Goal: Task Accomplishment & Management: Complete application form

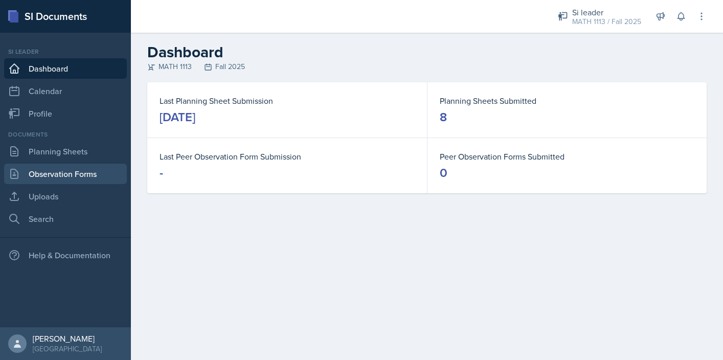
click at [65, 167] on link "Observation Forms" at bounding box center [65, 174] width 123 height 20
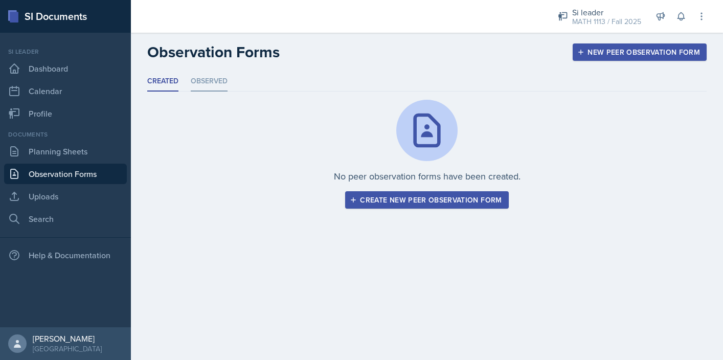
click at [213, 82] on li "Observed" at bounding box center [209, 82] width 37 height 20
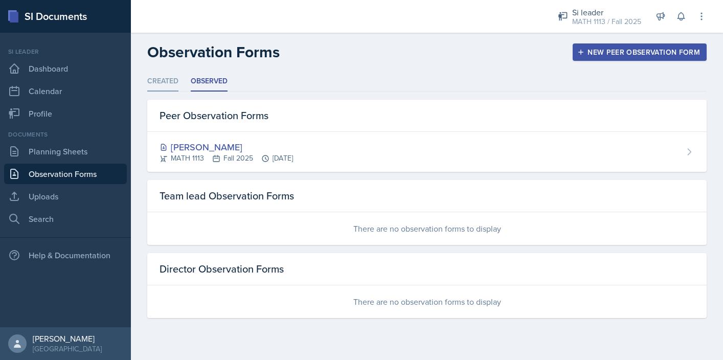
click at [159, 77] on li "Created" at bounding box center [162, 82] width 31 height 20
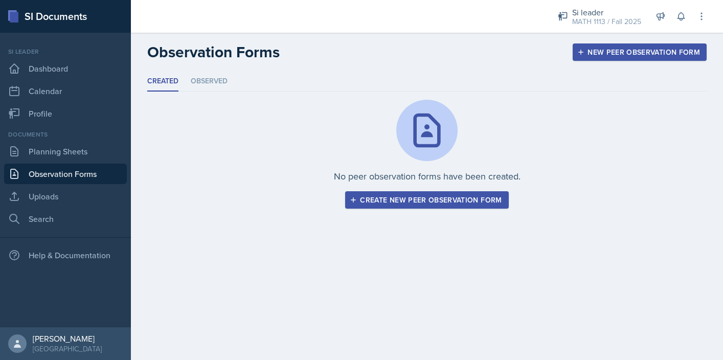
click at [496, 199] on div "Create new peer observation form" at bounding box center [427, 200] width 150 height 8
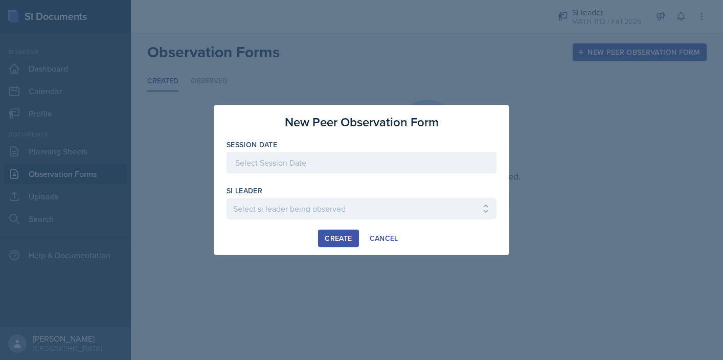
click at [346, 163] on div at bounding box center [361, 162] width 270 height 21
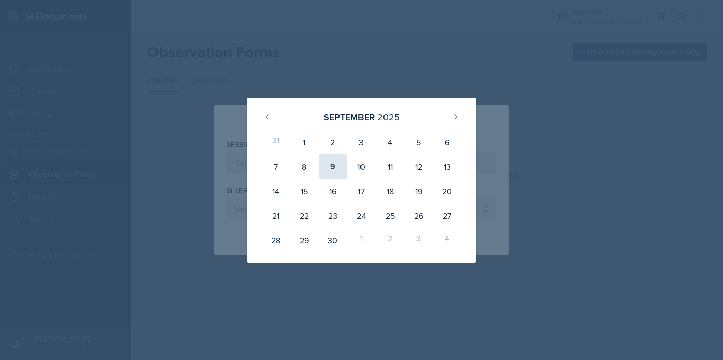
click at [335, 168] on div "9" at bounding box center [332, 166] width 29 height 25
type input "[DATE]"
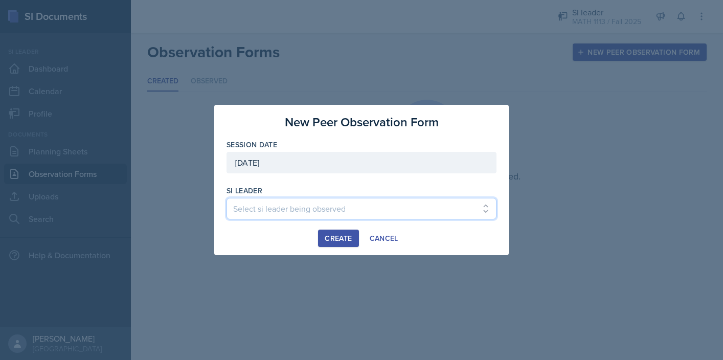
click at [337, 211] on select "Select si leader being observed [PERSON_NAME] / PSYC 2500 / The Phantoms of The…" at bounding box center [361, 208] width 270 height 21
click at [370, 205] on select "Select si leader being observed [PERSON_NAME] / PSYC 2500 / The Phantoms of The…" at bounding box center [361, 208] width 270 height 21
select select "313e3cad-ba6f-4b5e-88d4-2bfbef329720"
click at [226, 198] on select "Select si leader being observed [PERSON_NAME] / PSYC 2500 / The Phantoms of The…" at bounding box center [361, 208] width 270 height 21
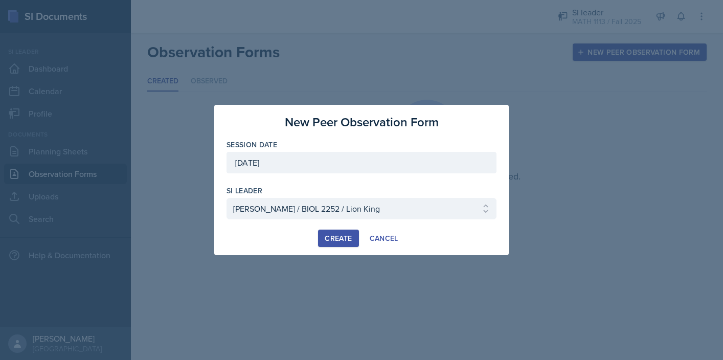
click at [339, 238] on div "Create" at bounding box center [338, 238] width 27 height 8
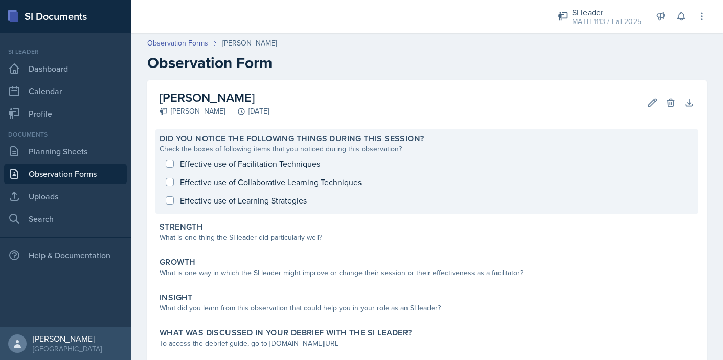
click at [167, 159] on div "Effective use of Facilitation Techniques Effective use of Collaborative Learnin…" at bounding box center [426, 181] width 535 height 55
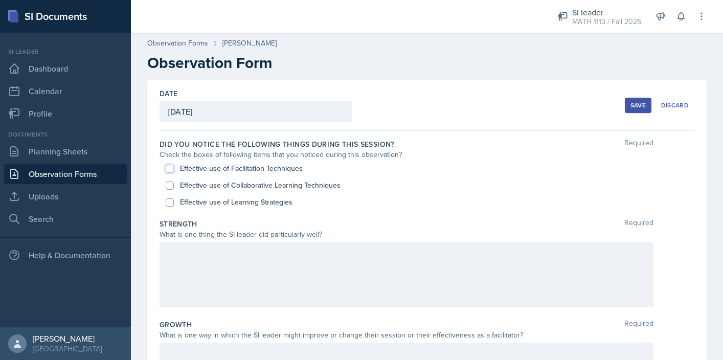
click at [169, 169] on input "Effective use of Facilitation Techniques" at bounding box center [170, 169] width 8 height 8
checkbox input "true"
click at [169, 182] on input "Effective use of Collaborative Learning Techniques" at bounding box center [170, 185] width 8 height 8
checkbox input "true"
click at [167, 206] on div "Effective use of Learning Strategies" at bounding box center [427, 202] width 522 height 17
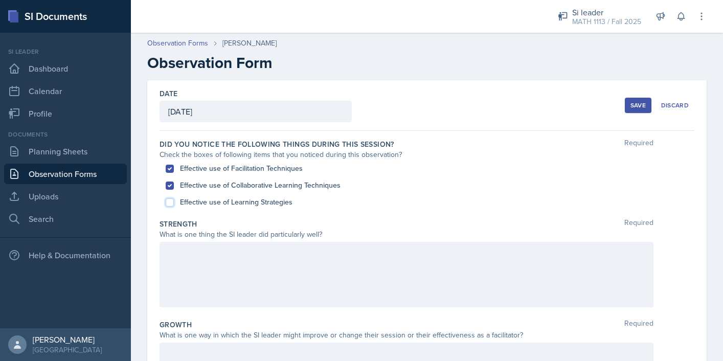
click at [168, 200] on input "Effective use of Learning Strategies" at bounding box center [170, 202] width 8 height 8
checkbox input "true"
click at [320, 285] on div at bounding box center [406, 274] width 494 height 65
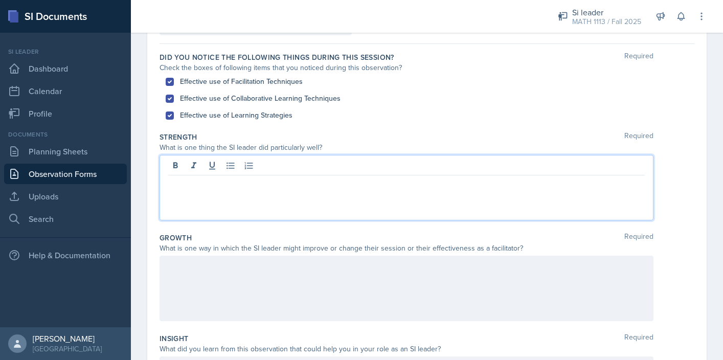
scroll to position [93, 0]
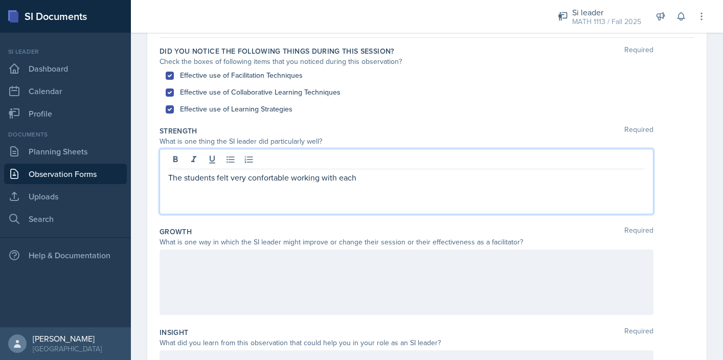
click at [260, 178] on p "The students felt very confortable working with each" at bounding box center [406, 177] width 476 height 12
click at [384, 180] on p "The students felt very comfortable working with each" at bounding box center [406, 177] width 476 height 12
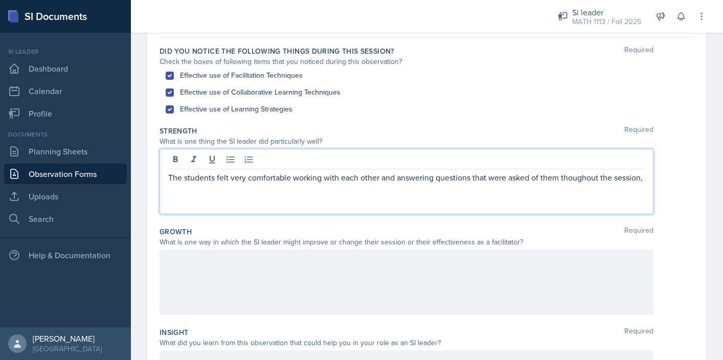
click at [585, 180] on p "The students felt very comfortable working with each other and answering questi…" at bounding box center [406, 177] width 476 height 12
click at [567, 179] on p "The students felt very comfortable working with each other and answering questi…" at bounding box center [406, 177] width 476 height 12
click at [624, 179] on p "The students felt very comfortable working with each other and answering questi…" at bounding box center [406, 183] width 476 height 25
click at [603, 190] on p "The students felt very comfortable working with each other and answering questi…" at bounding box center [406, 183] width 476 height 25
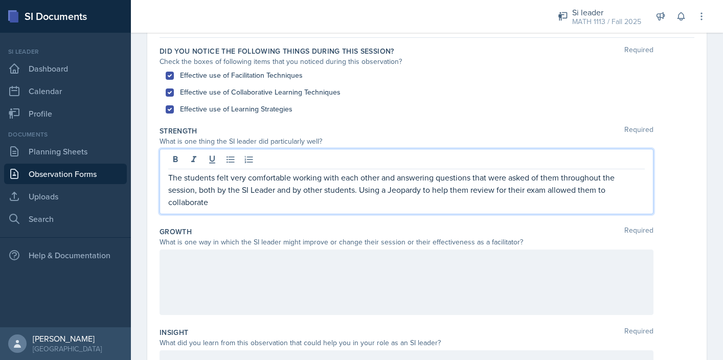
click at [598, 192] on p "The students felt very comfortable working with each other and answering questi…" at bounding box center [406, 189] width 476 height 37
click at [573, 205] on p "The students felt very comfortable working with each other and answering questi…" at bounding box center [406, 189] width 476 height 37
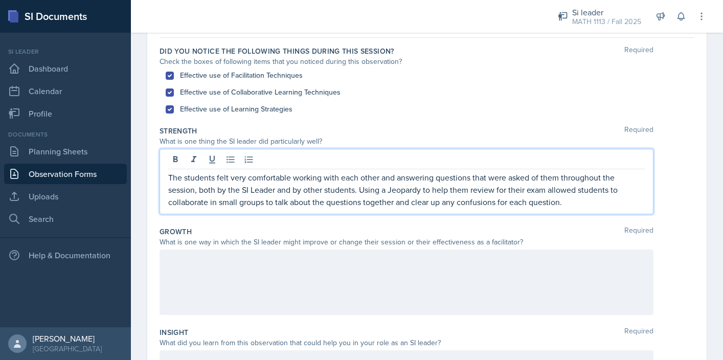
click at [415, 205] on p "The students felt very comfortable working with each other and answering questi…" at bounding box center [406, 189] width 476 height 37
click at [324, 238] on div "What is one way in which the SI leader might improve or change their session or…" at bounding box center [406, 242] width 494 height 11
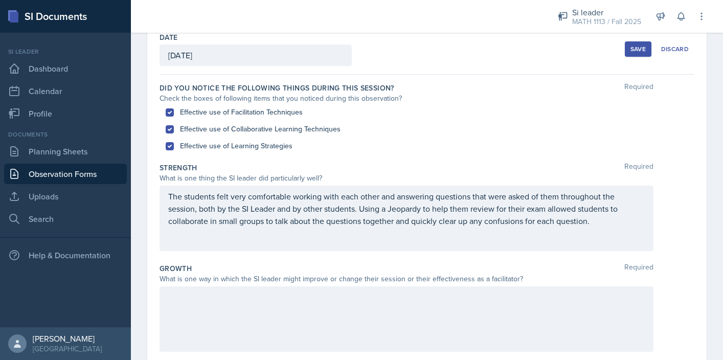
scroll to position [0, 0]
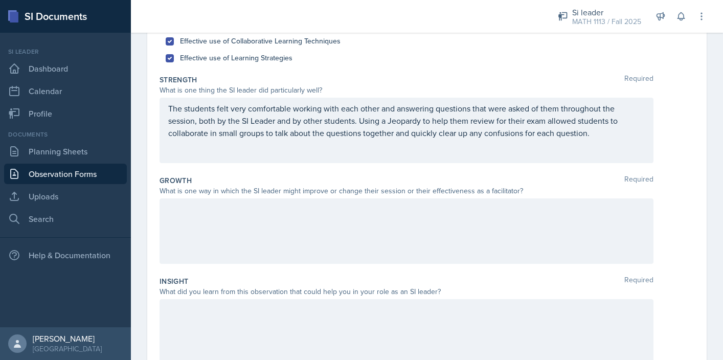
click at [324, 238] on div at bounding box center [406, 230] width 494 height 65
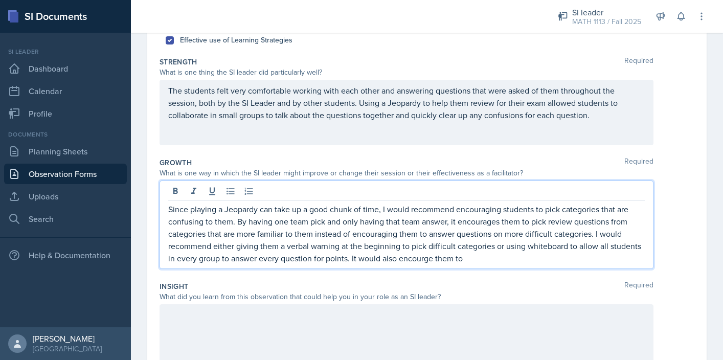
click at [421, 260] on p "Since playing a Jeopardy can take up a good chunk of time, I would recommend en…" at bounding box center [406, 233] width 476 height 61
click at [427, 259] on p "Since playing a Jeopardy can take up a good chunk of time, I would recommend en…" at bounding box center [406, 233] width 476 height 61
click at [426, 260] on p "Since playing a Jeopardy can take up a good chunk of time, I would recommend en…" at bounding box center [406, 233] width 476 height 61
click at [497, 263] on p "Since playing a Jeopardy can take up a good chunk of time, I would recommend en…" at bounding box center [406, 233] width 476 height 61
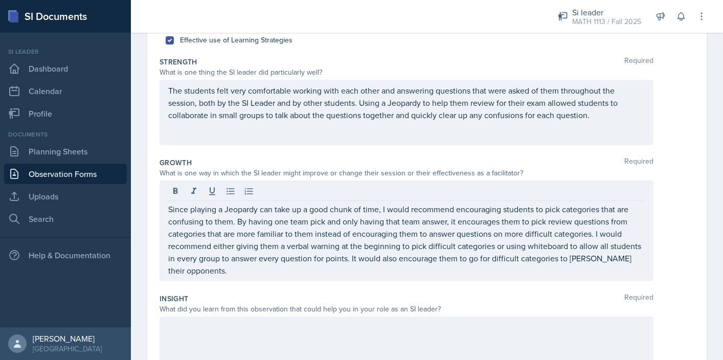
click at [312, 297] on div "Insight Required" at bounding box center [426, 298] width 535 height 10
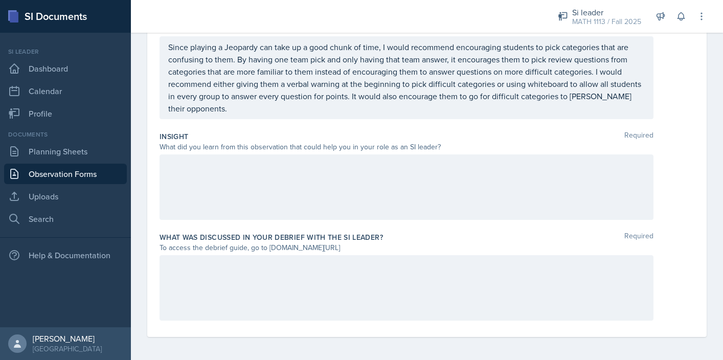
scroll to position [307, 0]
click at [336, 187] on div at bounding box center [406, 185] width 494 height 65
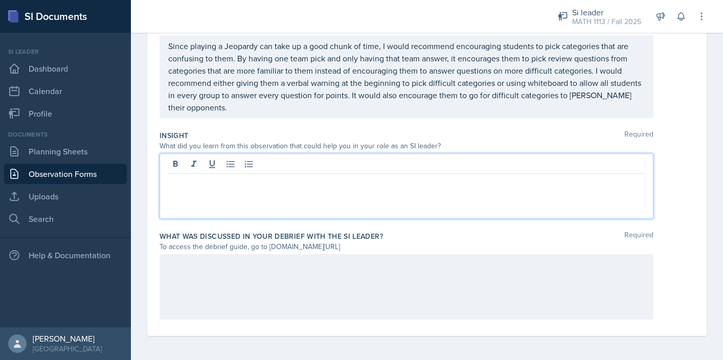
scroll to position [308, 0]
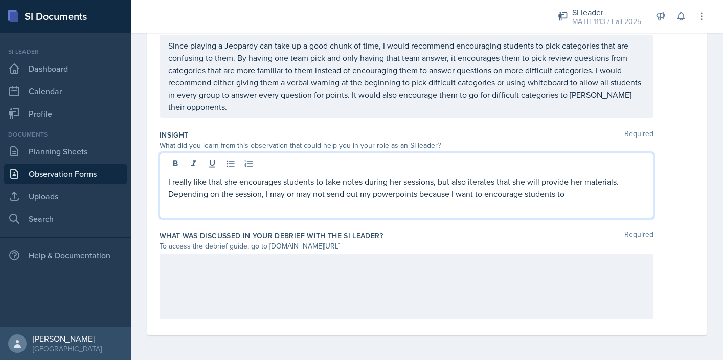
click at [379, 195] on p "I really like that she encourages students to take notes during her sessions, b…" at bounding box center [406, 187] width 476 height 25
click at [402, 196] on p "I really like that she encourages students to take notes during her sessions, b…" at bounding box center [406, 187] width 476 height 25
click at [582, 192] on p "I really like that she encourages students to take notes during her sessions, b…" at bounding box center [406, 187] width 476 height 25
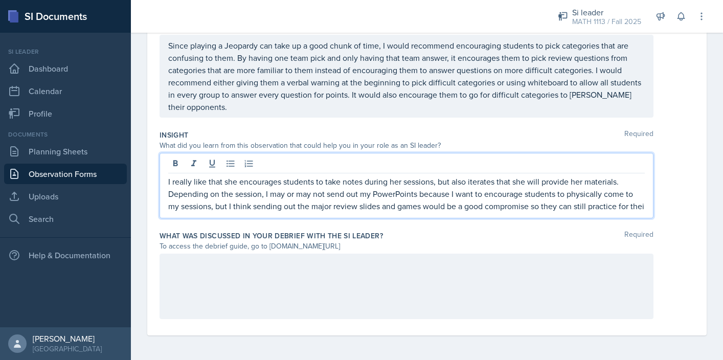
scroll to position [318, 0]
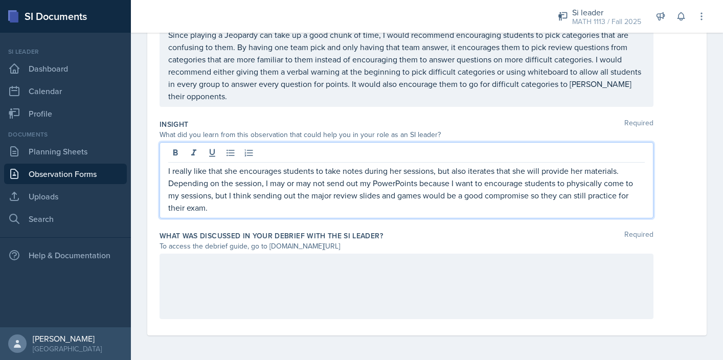
click at [538, 259] on div at bounding box center [406, 286] width 494 height 65
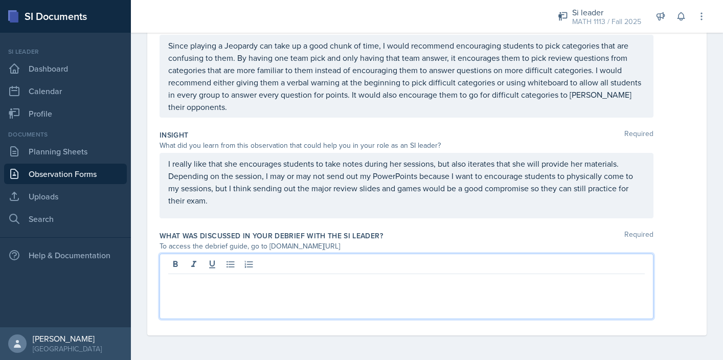
scroll to position [308, 0]
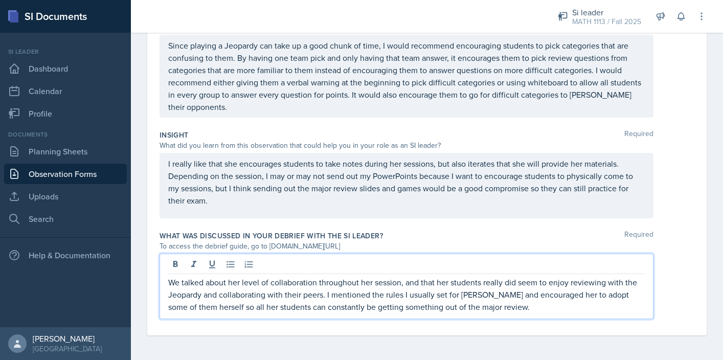
click at [581, 232] on div "What was discussed in your debrief with the SI Leader? Required" at bounding box center [426, 236] width 535 height 10
click at [550, 292] on p "We talked about her level of collaboration throughout her session, and that her…" at bounding box center [406, 294] width 476 height 37
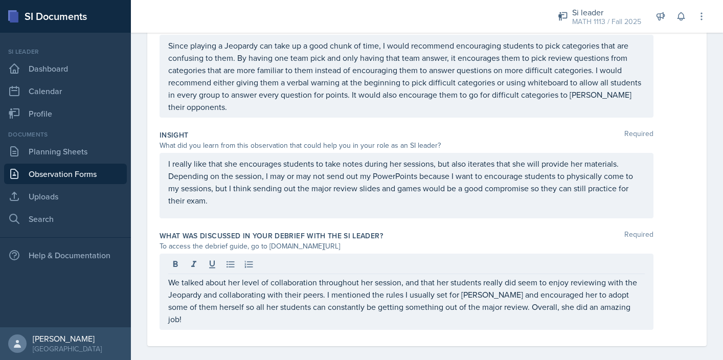
click at [681, 255] on div "We talked about her level of collaboration throughout her session, and that her…" at bounding box center [426, 292] width 535 height 76
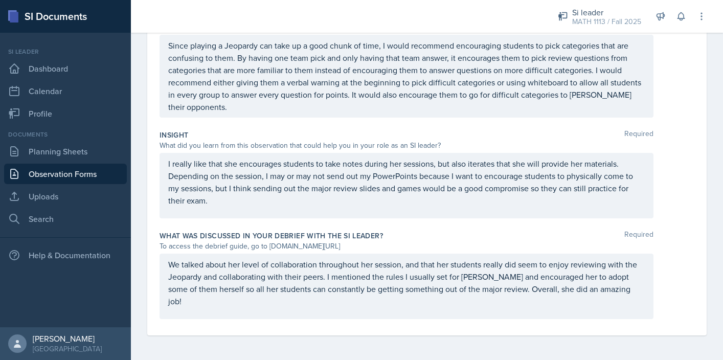
scroll to position [0, 0]
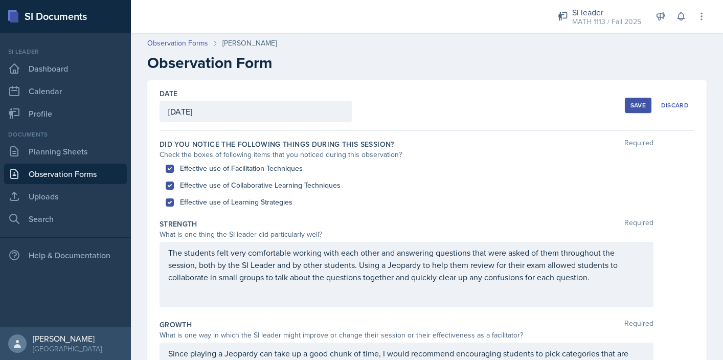
click at [630, 102] on button "Save" at bounding box center [638, 105] width 27 height 15
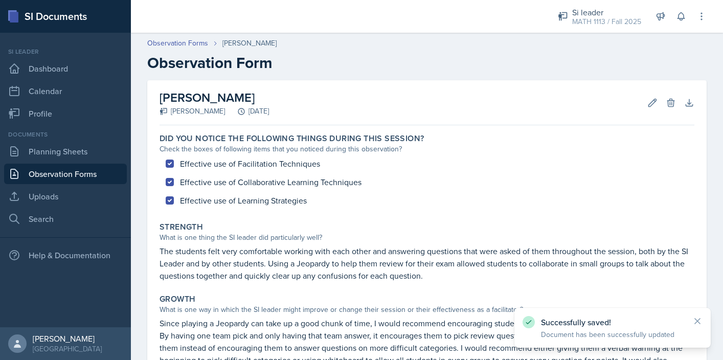
scroll to position [233, 0]
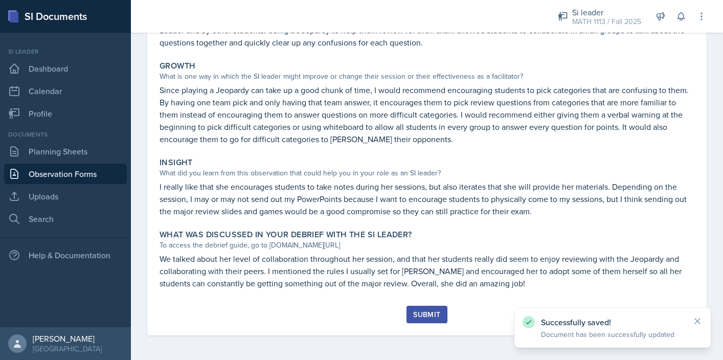
click at [425, 308] on button "Submit" at bounding box center [426, 314] width 40 height 17
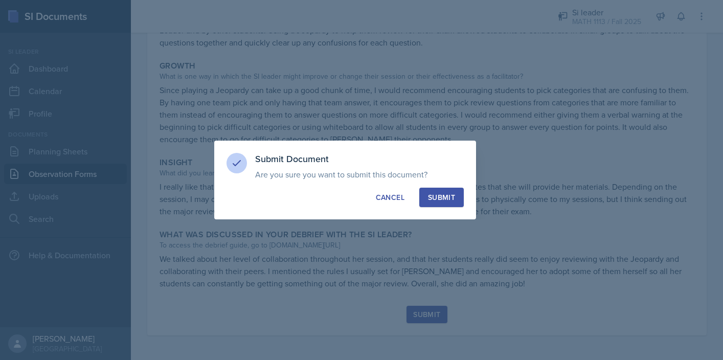
click at [452, 182] on div "Submit Document Are you sure you want to submit this document? This document wi…" at bounding box center [345, 180] width 262 height 79
click at [451, 194] on div "Submit" at bounding box center [441, 197] width 27 height 10
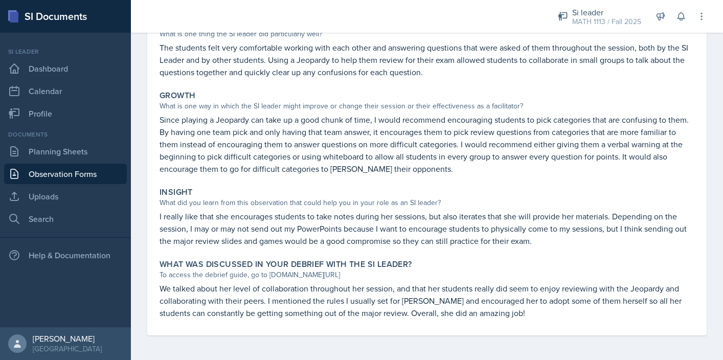
scroll to position [0, 0]
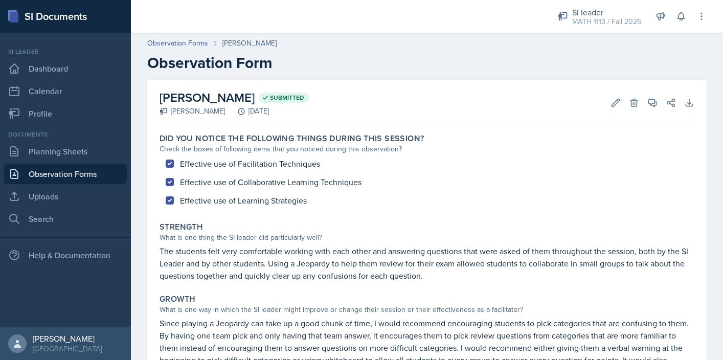
click at [153, 49] on div "Observation Forms [PERSON_NAME] Observation Form" at bounding box center [427, 55] width 592 height 34
click at [194, 43] on link "Observation Forms" at bounding box center [177, 43] width 61 height 11
